Goal: Find specific page/section: Find specific page/section

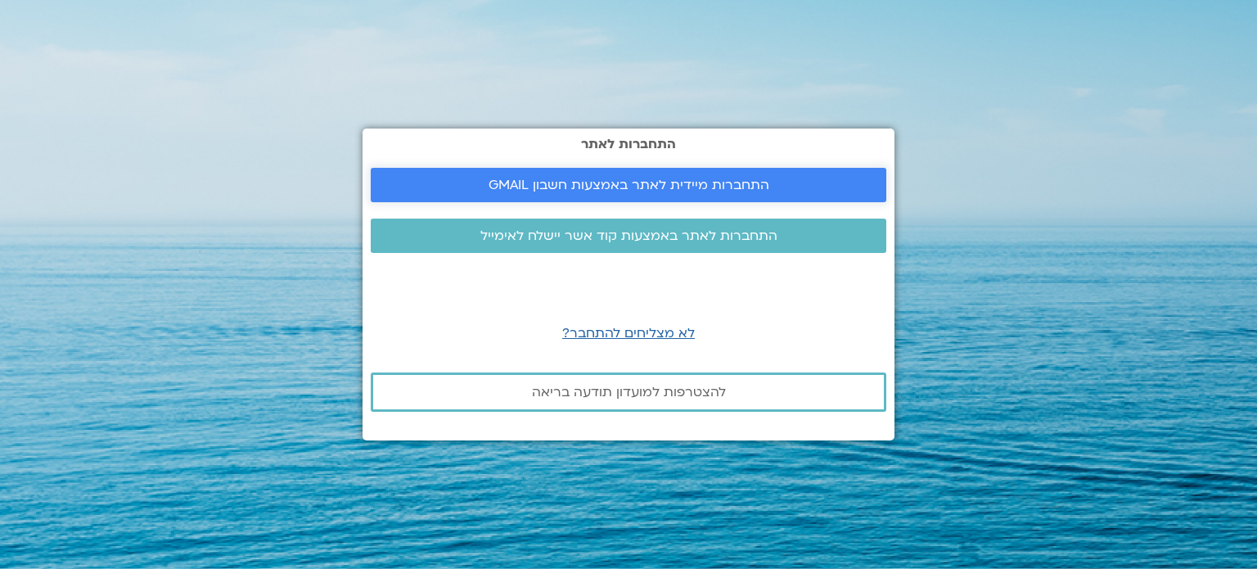
click at [705, 189] on span "התחברות מיידית לאתר באמצעות חשבון GMAIL" at bounding box center [629, 185] width 281 height 15
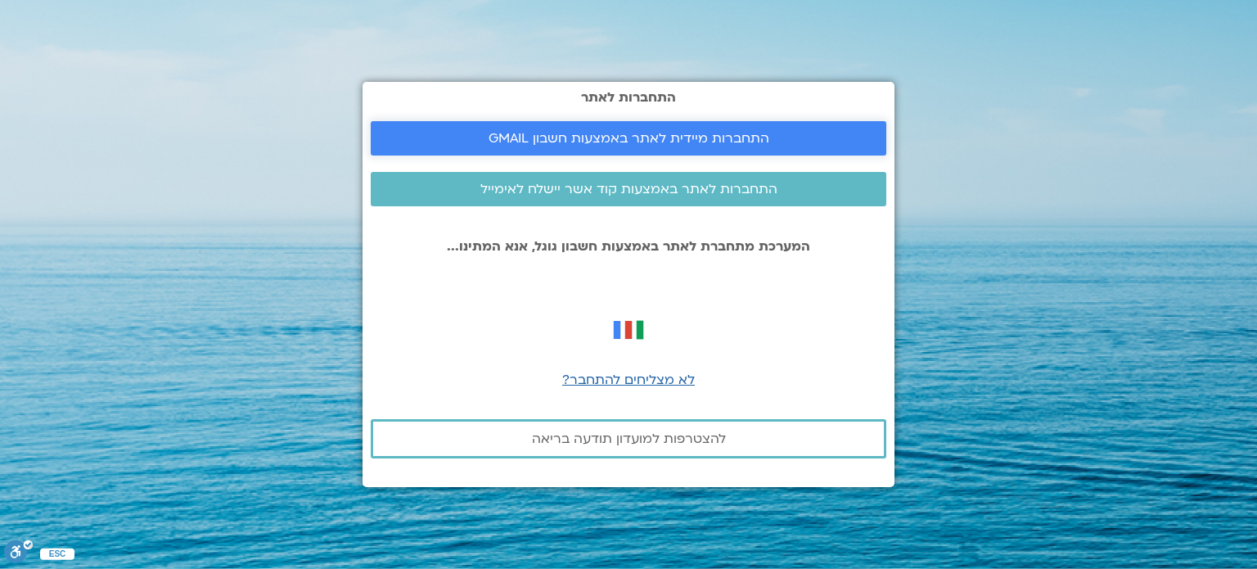
click at [616, 142] on span "התחברות מיידית לאתר באמצעות חשבון GMAIL" at bounding box center [629, 138] width 281 height 15
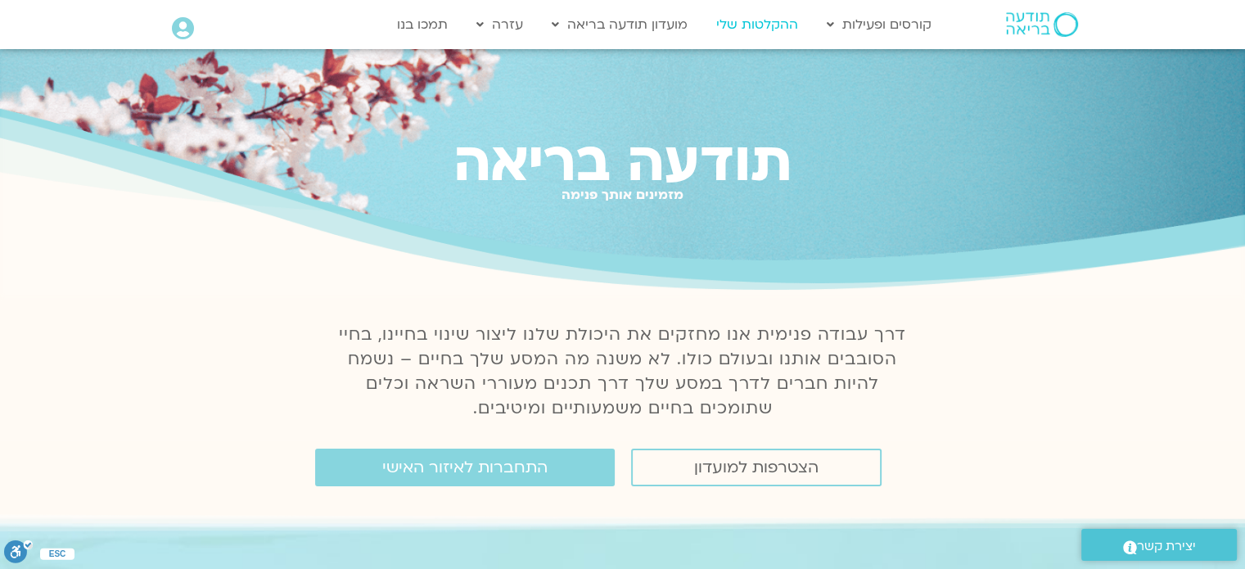
click at [756, 22] on link "ההקלטות שלי" at bounding box center [757, 24] width 98 height 31
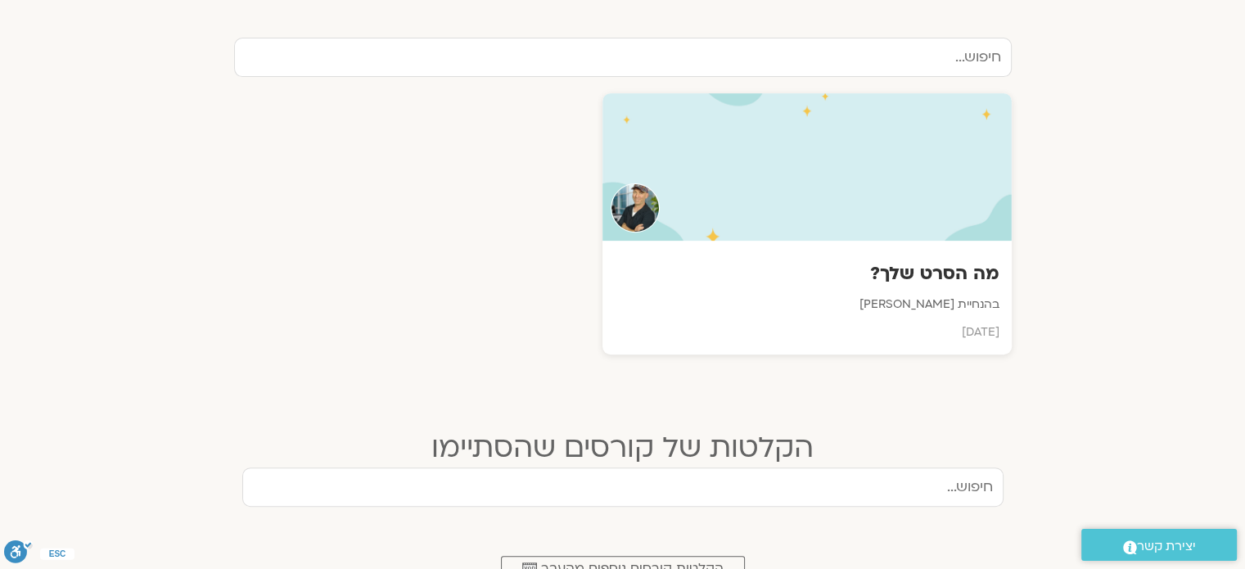
scroll to position [573, 0]
